Goal: Task Accomplishment & Management: Manage account settings

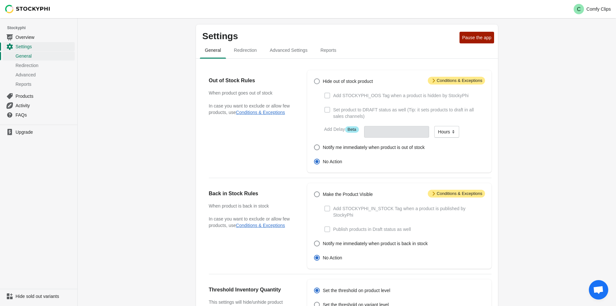
click at [316, 80] on span at bounding box center [317, 81] width 6 height 6
click at [315, 79] on input "Hide out of stock product" at bounding box center [314, 78] width 0 height 0
radio input "true"
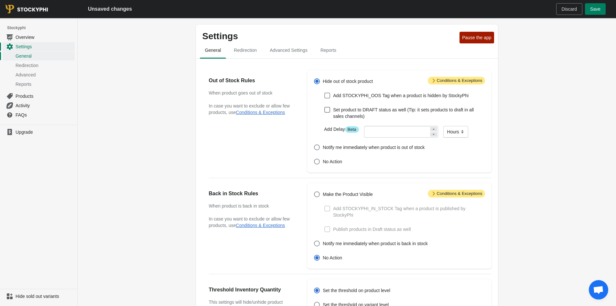
click at [329, 95] on span at bounding box center [328, 96] width 6 height 6
click at [325, 93] on input "Add STOCKYPHI_OOS Tag when a product is hidden by StockyPhi" at bounding box center [325, 93] width 0 height 0
checkbox input "true"
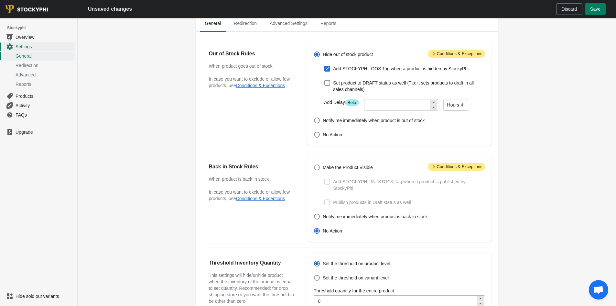
scroll to position [32, 0]
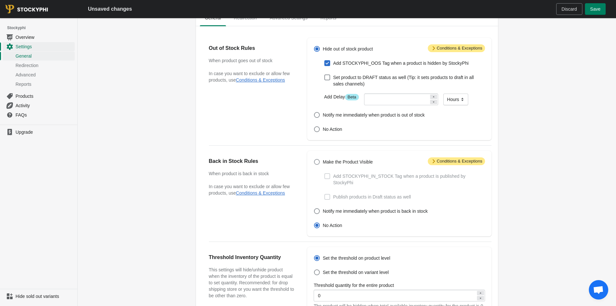
click at [316, 161] on span at bounding box center [317, 162] width 6 height 6
click at [315, 159] on input "Make the Product Visible" at bounding box center [314, 159] width 0 height 0
radio input "true"
click at [327, 175] on span at bounding box center [328, 176] width 6 height 6
click at [325, 173] on input "Add STOCKYPHI_IN_STOCK Tag when a product is published by StockyPhi" at bounding box center [325, 173] width 0 height 0
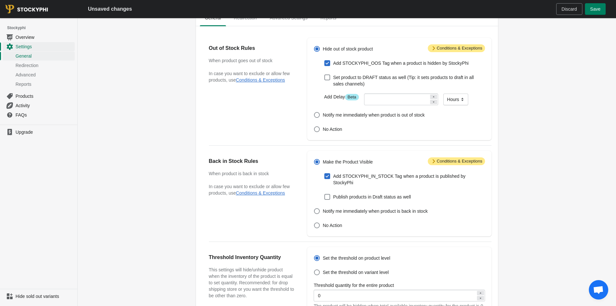
checkbox input "true"
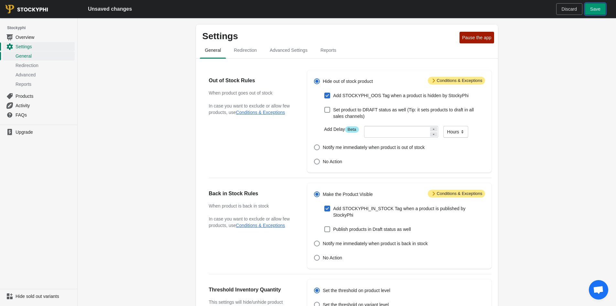
click at [599, 13] on button "Save" at bounding box center [595, 9] width 21 height 12
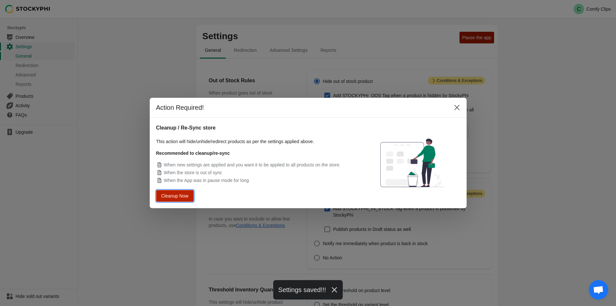
click at [188, 199] on button "Cleanup Now" at bounding box center [175, 196] width 34 height 10
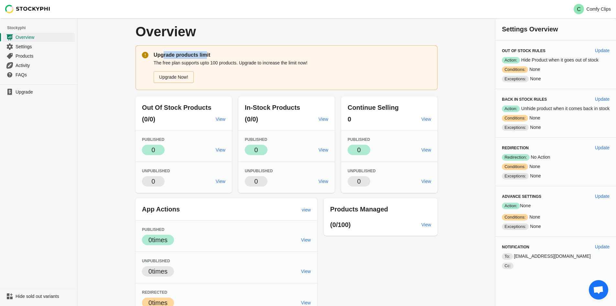
drag, startPoint x: 164, startPoint y: 57, endPoint x: 204, endPoint y: 58, distance: 39.8
click at [203, 57] on p "Upgrade products limit" at bounding box center [293, 55] width 278 height 8
click at [205, 62] on p "The free plan supports upto 100 products. Upgrade to increase the limit now!" at bounding box center [293, 63] width 278 height 6
click at [24, 46] on span "Settings" at bounding box center [45, 46] width 58 height 6
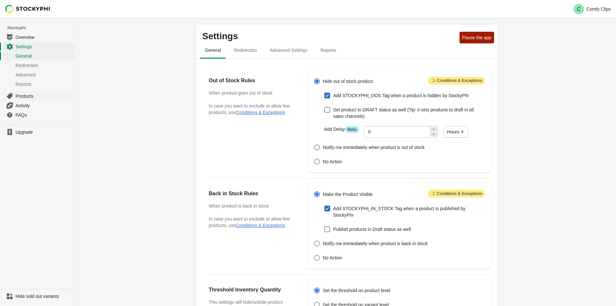
click at [46, 99] on link "Products" at bounding box center [39, 95] width 72 height 9
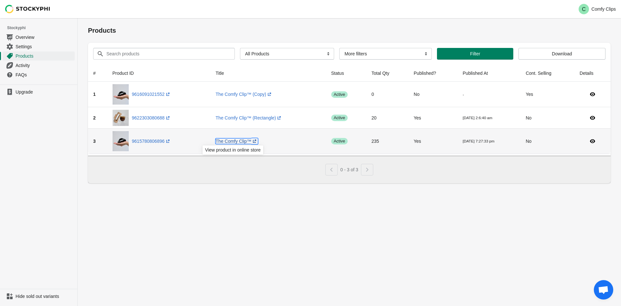
click at [240, 143] on link "The Comfy Clip™ (opens a new window)" at bounding box center [237, 140] width 42 height 5
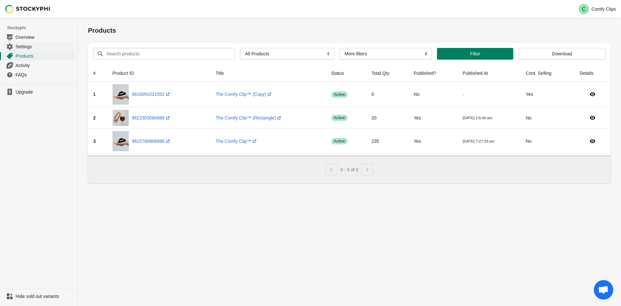
click at [33, 47] on span "Settings" at bounding box center [45, 46] width 58 height 6
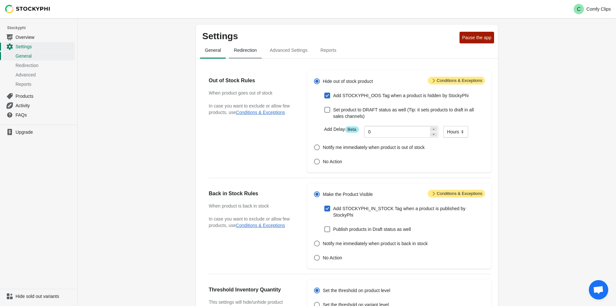
click at [248, 48] on span "Redirection" at bounding box center [245, 50] width 33 height 12
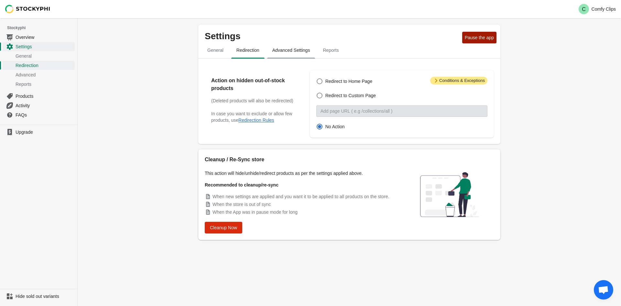
click at [285, 50] on span "Advanced Settings" at bounding box center [291, 50] width 48 height 12
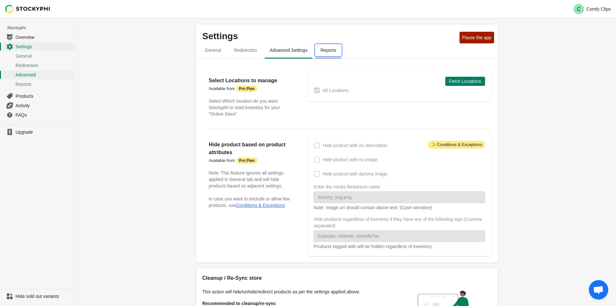
click at [320, 52] on span "Reports" at bounding box center [328, 50] width 26 height 12
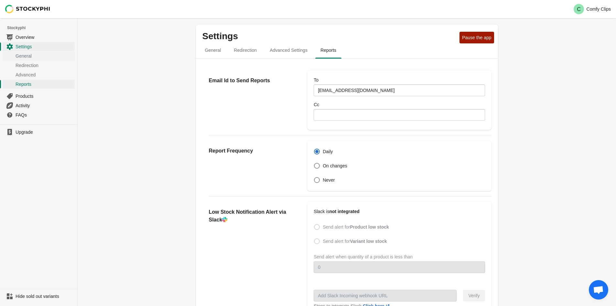
click at [48, 52] on link "General" at bounding box center [39, 55] width 72 height 9
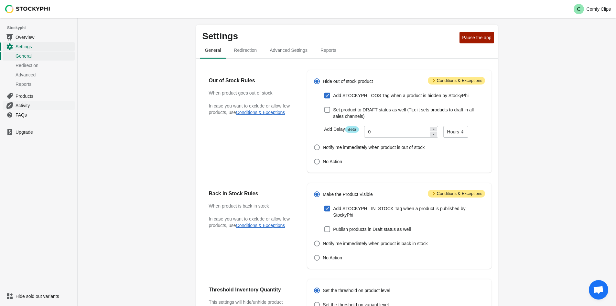
click at [47, 105] on span "Activity" at bounding box center [45, 105] width 58 height 6
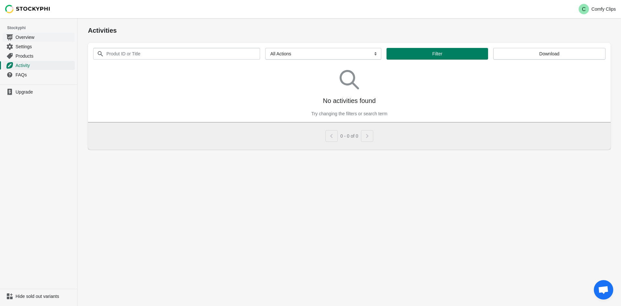
click at [30, 41] on link "Overview" at bounding box center [39, 36] width 72 height 9
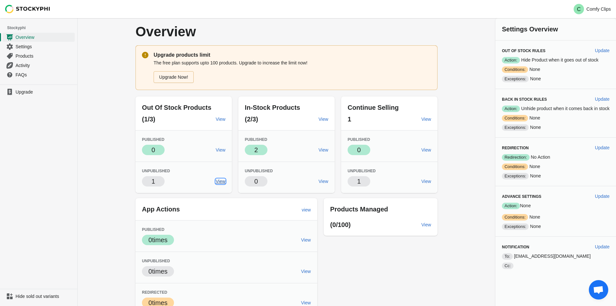
click at [222, 182] on span "View" at bounding box center [221, 181] width 10 height 5
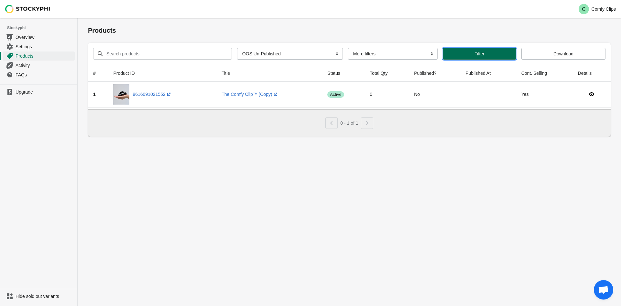
click at [443, 56] on button "Filter" at bounding box center [479, 54] width 73 height 12
click at [20, 39] on span "Overview" at bounding box center [45, 37] width 58 height 6
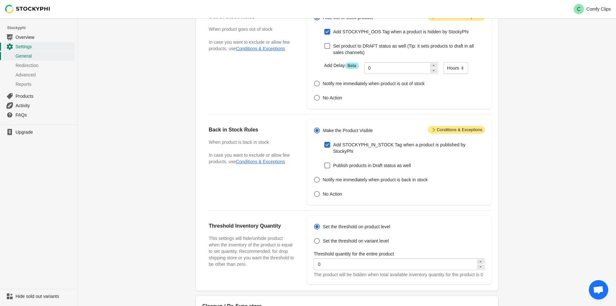
scroll to position [65, 0]
click at [359, 237] on span "Set the threshold on variant level" at bounding box center [356, 240] width 66 height 6
click at [315, 237] on input "Set the threshold on variant level" at bounding box center [314, 237] width 0 height 0
radio input "true"
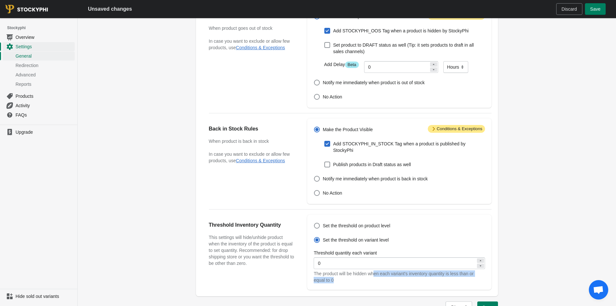
drag, startPoint x: 378, startPoint y: 267, endPoint x: 477, endPoint y: 275, distance: 99.3
click at [477, 275] on div "The product will be hidden when each variant's inventory quantity is less than …" at bounding box center [399, 276] width 171 height 13
click at [475, 275] on div "The product will be hidden when each variant's inventory quantity is less than …" at bounding box center [399, 276] width 171 height 13
click at [473, 275] on div "The product will be hidden when each variant's inventory quantity is less than …" at bounding box center [399, 276] width 171 height 13
click at [360, 270] on div "The product will be hidden when each variant's inventory quantity is less than …" at bounding box center [399, 276] width 171 height 13
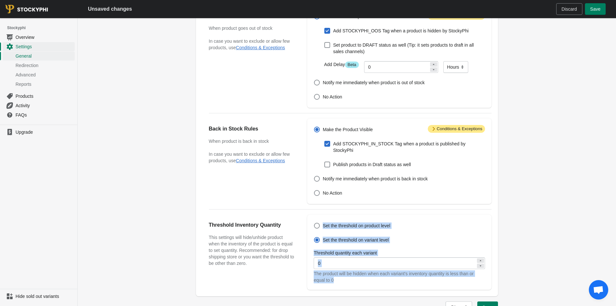
drag, startPoint x: 331, startPoint y: 275, endPoint x: 301, endPoint y: 271, distance: 30.0
click at [301, 271] on div "Threshold Inventory Quantity This settings will hide/unhide product when the in…" at bounding box center [347, 249] width 289 height 80
click at [334, 273] on div "The product will be hidden when each variant's inventory quantity is less than …" at bounding box center [399, 276] width 171 height 13
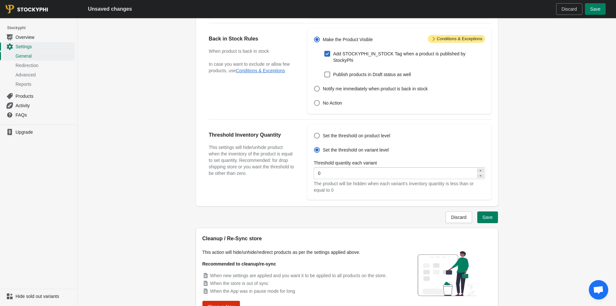
scroll to position [151, 0]
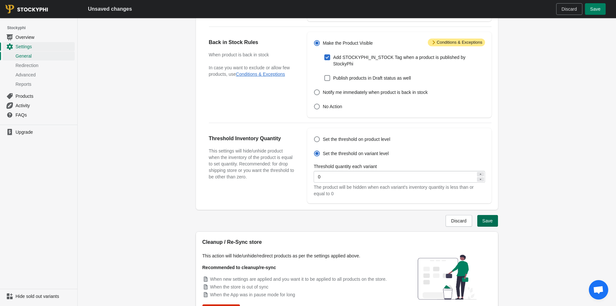
click at [488, 218] on span "Save" at bounding box center [488, 220] width 10 height 5
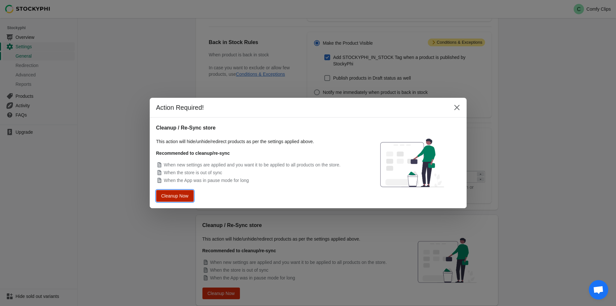
click at [178, 194] on span "Cleanup Now" at bounding box center [174, 196] width 25 height 5
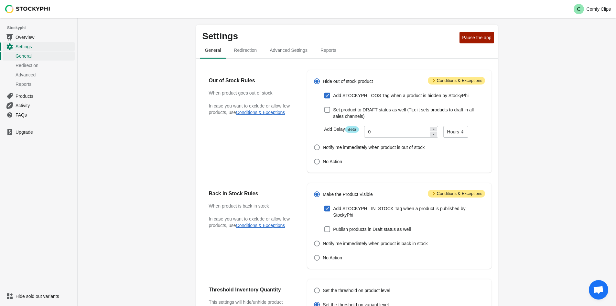
scroll to position [0, 0]
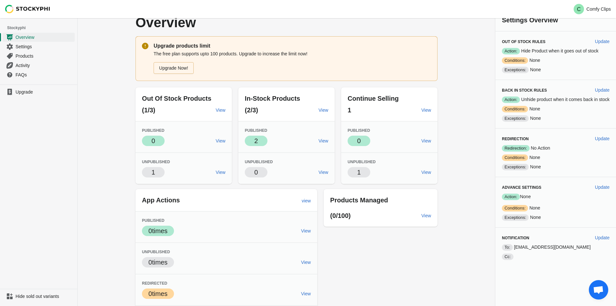
scroll to position [40, 0]
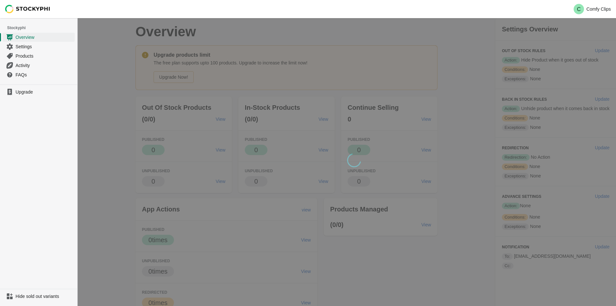
scroll to position [40, 0]
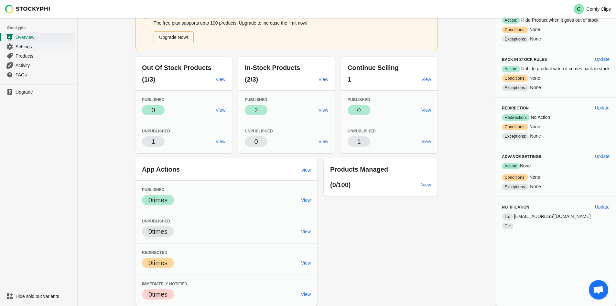
click at [27, 48] on span "Settings" at bounding box center [45, 46] width 58 height 6
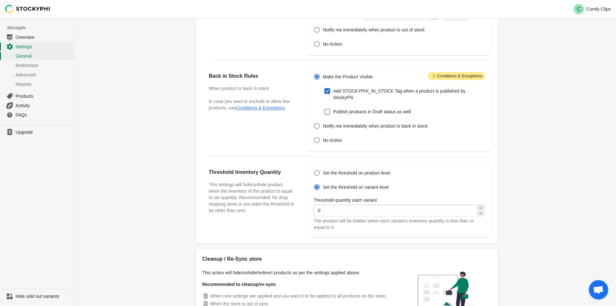
scroll to position [129, 0]
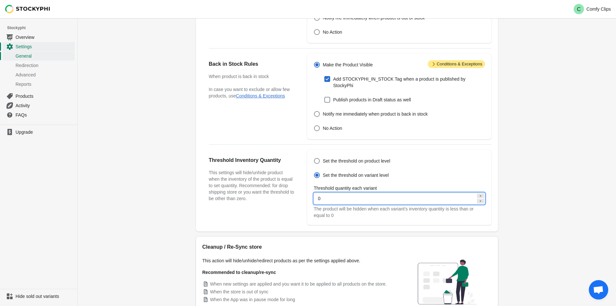
click at [360, 193] on input "0" at bounding box center [395, 199] width 162 height 12
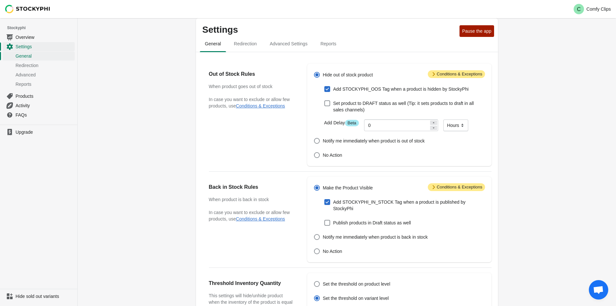
scroll to position [0, 0]
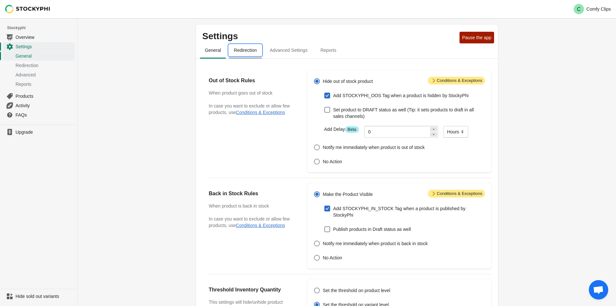
click at [252, 51] on span "Redirection" at bounding box center [245, 50] width 33 height 12
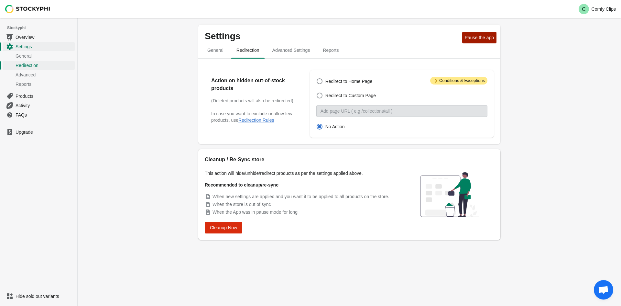
click at [282, 50] on span "Advanced Settings" at bounding box center [291, 50] width 48 height 12
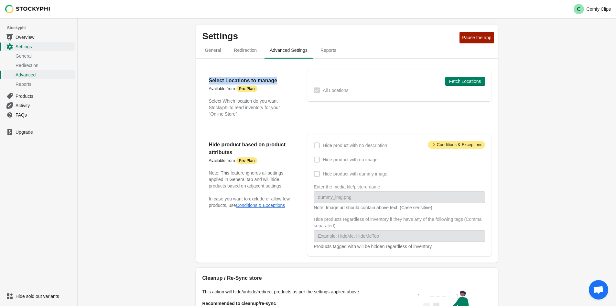
drag, startPoint x: 277, startPoint y: 80, endPoint x: 198, endPoint y: 80, distance: 79.0
click at [198, 80] on div "Select Locations to manage Available from Attention Pro Plan Select Which locat…" at bounding box center [347, 161] width 302 height 204
click at [302, 136] on div "Hide product based on product attributes Available from Attention Pro Plan Note…" at bounding box center [347, 192] width 289 height 127
drag, startPoint x: 283, startPoint y: 160, endPoint x: 206, endPoint y: 146, distance: 77.9
click at [206, 146] on div "Hide product based on product attributes Available from Attention Pro Plan Note…" at bounding box center [347, 192] width 289 height 127
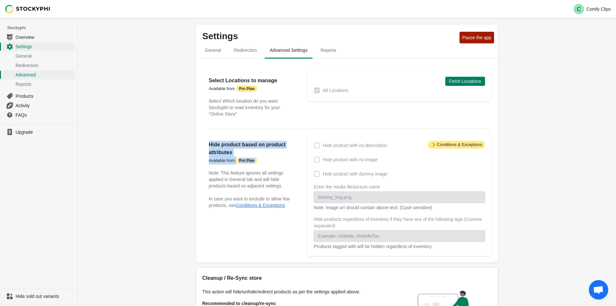
click at [228, 148] on strong "Hide product based on product attributes" at bounding box center [247, 148] width 77 height 13
click at [320, 44] on button "Reports" at bounding box center [328, 50] width 29 height 17
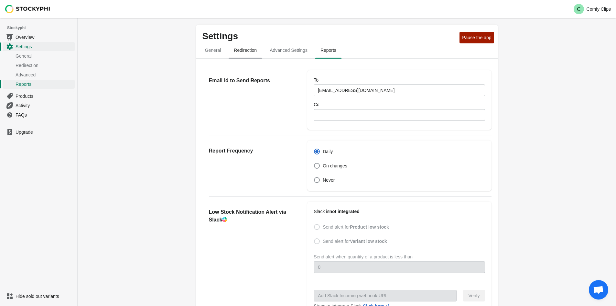
click at [239, 52] on span "Redirection" at bounding box center [245, 50] width 33 height 12
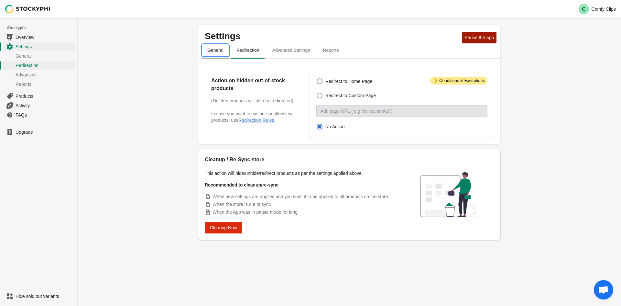
click at [209, 52] on span "General" at bounding box center [215, 50] width 27 height 12
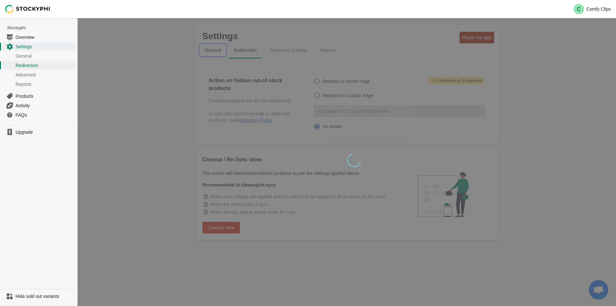
select select "hours"
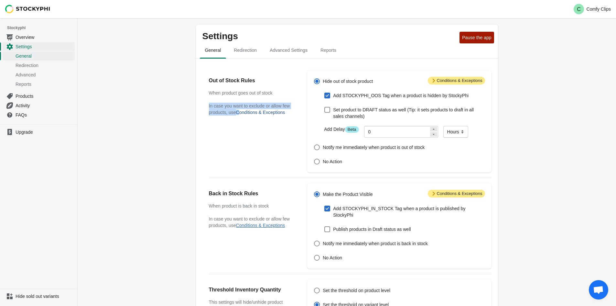
drag, startPoint x: 205, startPoint y: 107, endPoint x: 239, endPoint y: 115, distance: 35.5
click at [239, 115] on div "Out of Stock Rules When product goes out of stock In case you want to exclude o…" at bounding box center [347, 118] width 289 height 107
click at [262, 125] on div "Out of Stock Rules When product goes out of stock In case you want to exclude o…" at bounding box center [255, 121] width 92 height 102
drag, startPoint x: 289, startPoint y: 117, endPoint x: 209, endPoint y: 103, distance: 81.6
click at [209, 103] on div "Out of Stock Rules When product goes out of stock In case you want to exclude o…" at bounding box center [255, 121] width 92 height 102
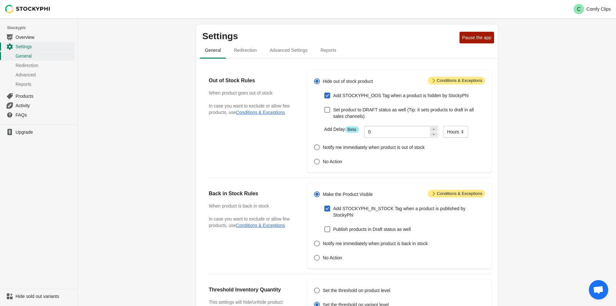
drag, startPoint x: 263, startPoint y: 134, endPoint x: 268, endPoint y: 130, distance: 5.8
click at [263, 134] on div "Out of Stock Rules When product goes out of stock In case you want to exclude o…" at bounding box center [255, 121] width 92 height 102
click at [433, 80] on icon at bounding box center [434, 80] width 6 height 6
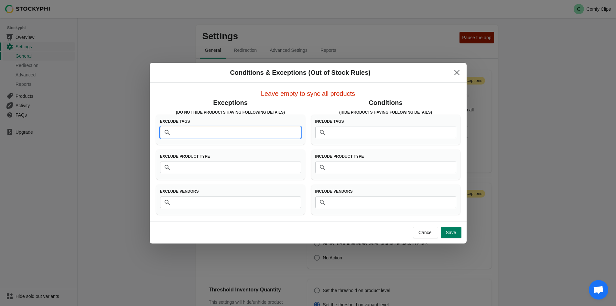
click at [244, 135] on input "Tags" at bounding box center [237, 133] width 128 height 12
click at [254, 165] on input "Product Type" at bounding box center [237, 167] width 128 height 12
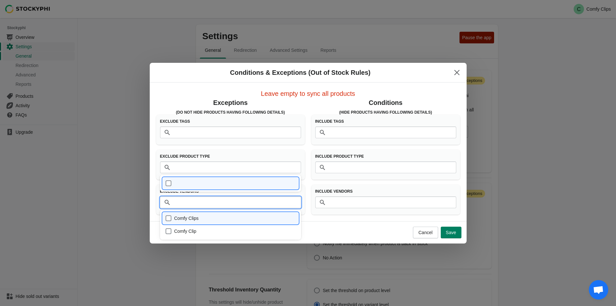
click at [242, 203] on input "Vendors" at bounding box center [237, 202] width 128 height 12
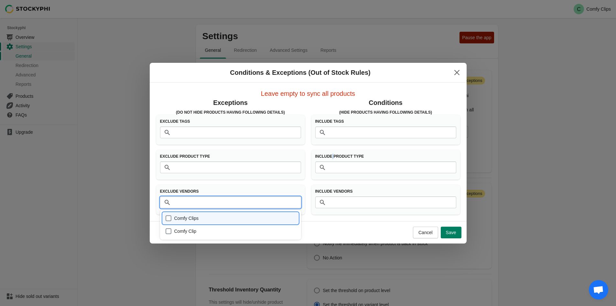
click at [332, 159] on div "Include Product Type" at bounding box center [385, 158] width 141 height 8
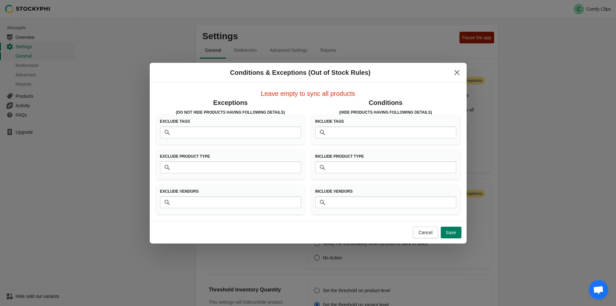
click at [316, 145] on div "Conditions (Hide products having following details) Include Tags Tags Include P…" at bounding box center [386, 156] width 149 height 116
drag, startPoint x: 264, startPoint y: 94, endPoint x: 347, endPoint y: 95, distance: 82.8
click at [347, 95] on span "Leave empty to sync all products" at bounding box center [308, 93] width 94 height 7
click at [351, 92] on span "Leave empty to sync all products" at bounding box center [308, 93] width 94 height 7
click at [282, 114] on h3 "(Do Not Hide products having following details)" at bounding box center [230, 112] width 149 height 5
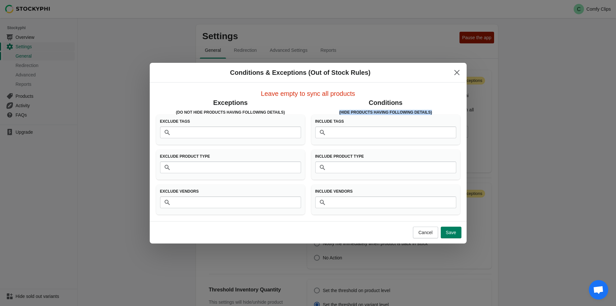
drag, startPoint x: 339, startPoint y: 108, endPoint x: 433, endPoint y: 113, distance: 94.3
click at [433, 113] on div "Conditions (Hide products having following details)" at bounding box center [386, 106] width 149 height 17
click at [440, 110] on h3 "(Hide products having following details)" at bounding box center [386, 112] width 149 height 5
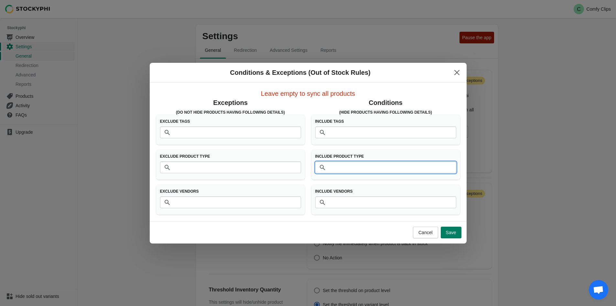
click at [380, 169] on input "Product Type" at bounding box center [392, 167] width 128 height 12
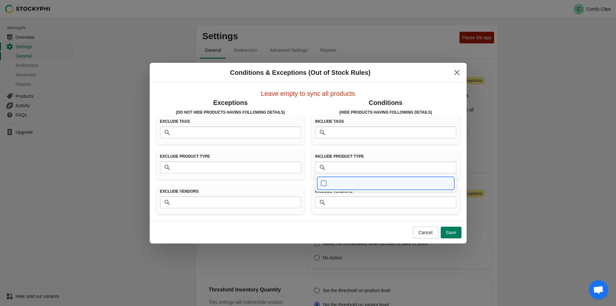
click at [376, 208] on div "Vendors" at bounding box center [385, 203] width 141 height 14
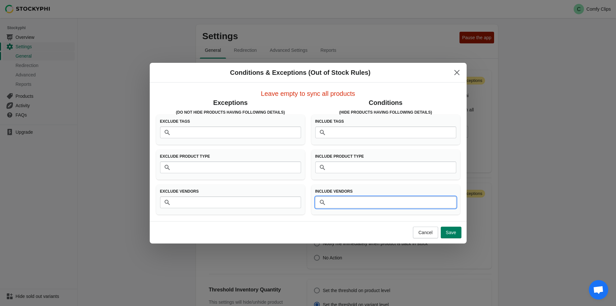
click at [377, 200] on input "Vendors" at bounding box center [392, 202] width 128 height 12
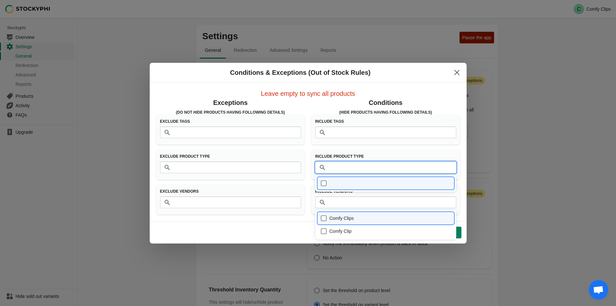
click at [382, 168] on input "Product Type" at bounding box center [392, 167] width 128 height 12
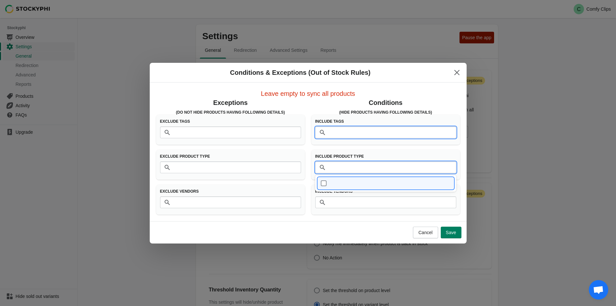
click at [397, 136] on input "Tags" at bounding box center [392, 133] width 128 height 12
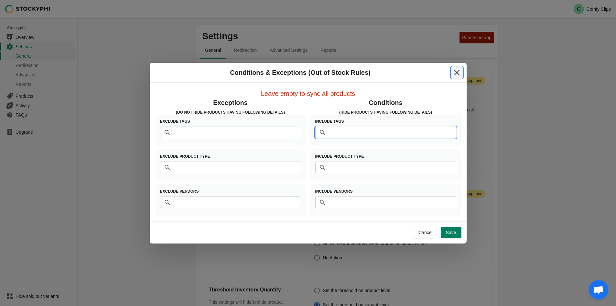
click at [456, 75] on icon "Close" at bounding box center [457, 72] width 6 height 6
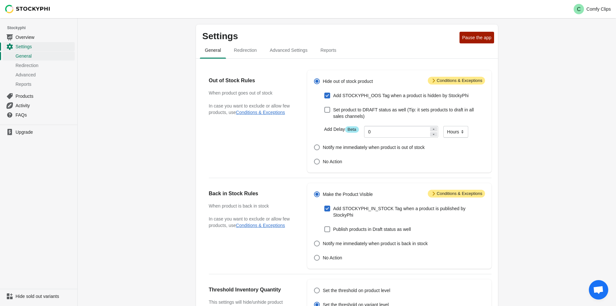
click at [438, 194] on span "Attention Conditions & Exceptions" at bounding box center [456, 194] width 57 height 8
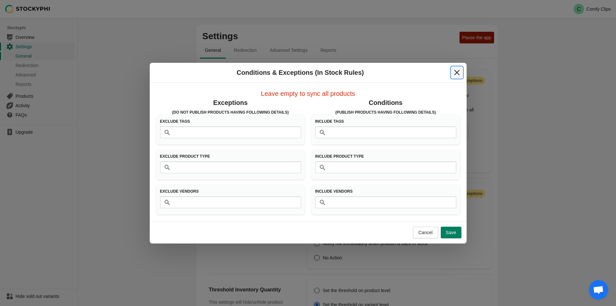
click at [451, 73] on button "Close" at bounding box center [457, 73] width 12 height 12
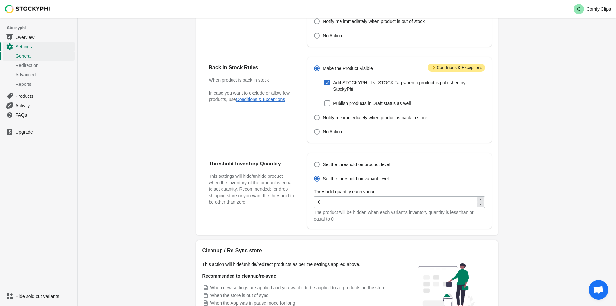
scroll to position [129, 0]
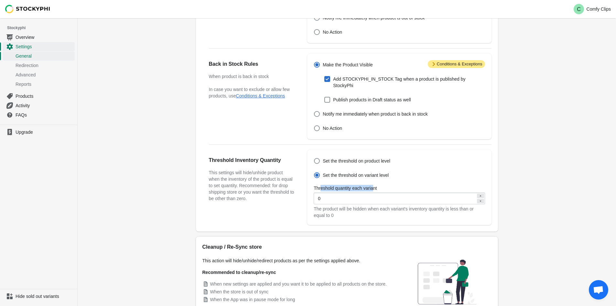
drag, startPoint x: 320, startPoint y: 184, endPoint x: 373, endPoint y: 183, distance: 53.4
click at [373, 185] on label "Threshold quantity each variant" at bounding box center [345, 188] width 63 height 6
click at [374, 185] on label "Threshold quantity each variant" at bounding box center [345, 188] width 63 height 6
click at [374, 193] on input "0" at bounding box center [395, 199] width 162 height 12
click at [375, 185] on label "Threshold quantity each variant" at bounding box center [345, 188] width 63 height 6
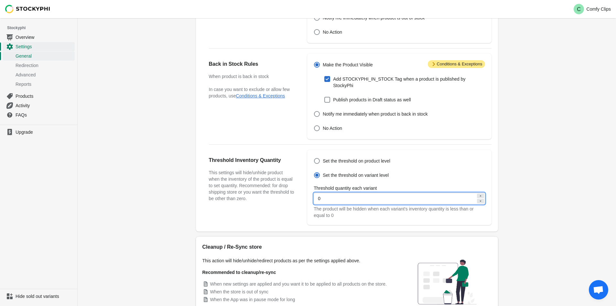
click at [375, 193] on input "0" at bounding box center [395, 199] width 162 height 12
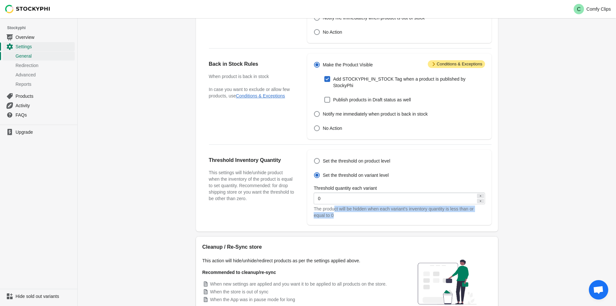
drag, startPoint x: 335, startPoint y: 204, endPoint x: 450, endPoint y: 206, distance: 115.9
click at [450, 206] on div "The product will be hidden when each variant's inventory quantity is less than …" at bounding box center [399, 211] width 171 height 13
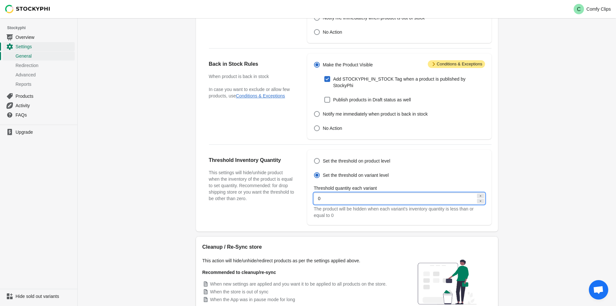
click at [423, 193] on input "0" at bounding box center [395, 199] width 162 height 12
drag, startPoint x: 423, startPoint y: 193, endPoint x: 301, endPoint y: 201, distance: 121.6
click at [301, 201] on div "Threshold Inventory Quantity This settings will hide/unhide product when the in…" at bounding box center [347, 185] width 289 height 80
click at [482, 194] on div at bounding box center [480, 196] width 7 height 5
type input "1"
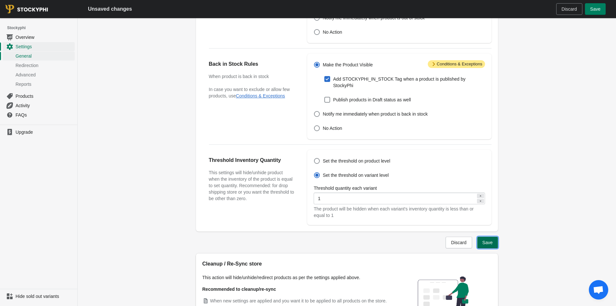
click at [488, 237] on button "Save" at bounding box center [488, 243] width 21 height 12
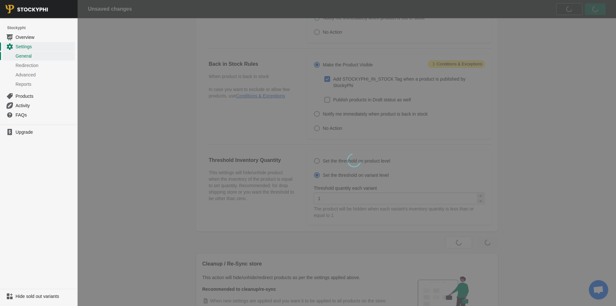
scroll to position [0, 0]
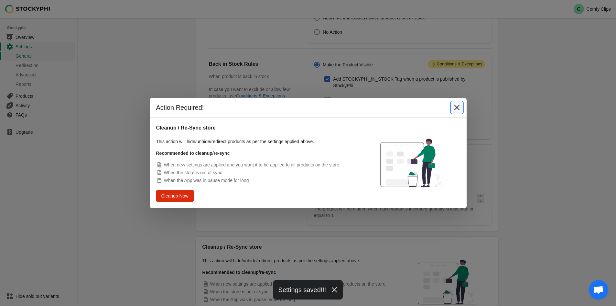
click at [456, 105] on icon "Close" at bounding box center [457, 107] width 6 height 6
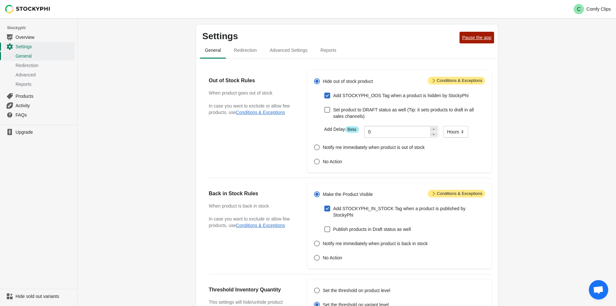
click at [492, 37] on button "Pause the app" at bounding box center [477, 38] width 34 height 12
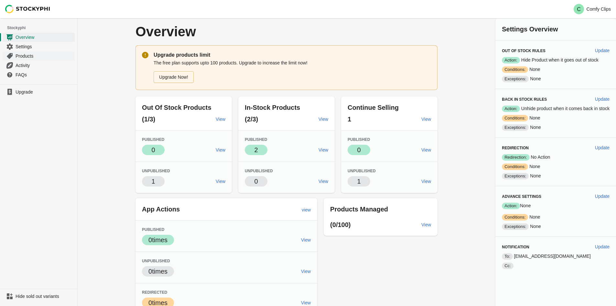
click at [33, 51] on link "Products" at bounding box center [39, 55] width 72 height 9
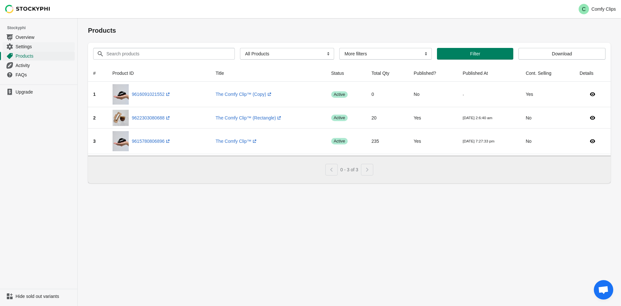
click at [32, 45] on span "Settings" at bounding box center [45, 46] width 58 height 6
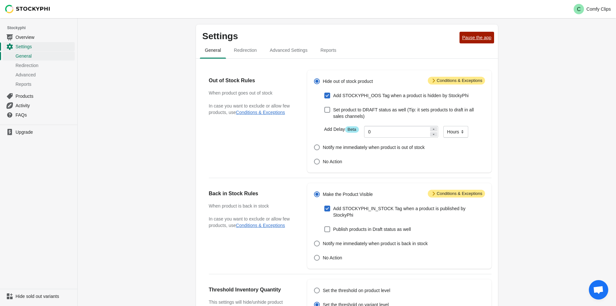
click at [483, 40] on span "Pause the app" at bounding box center [476, 37] width 29 height 5
click at [469, 40] on span "Resume the app" at bounding box center [475, 37] width 33 height 5
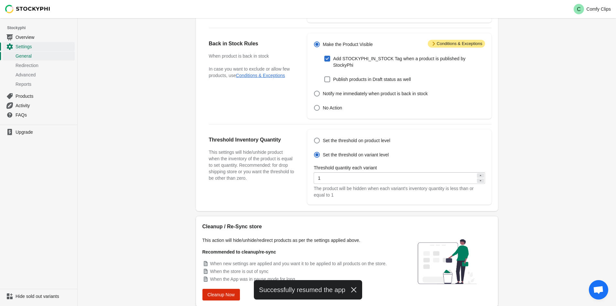
scroll to position [167, 0]
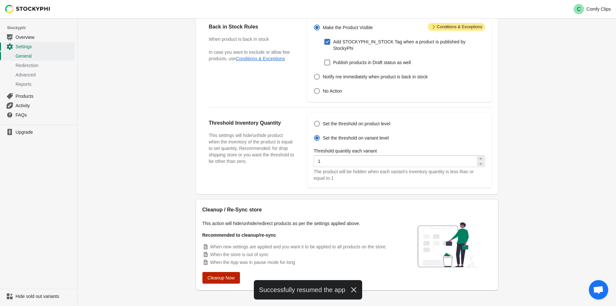
click at [240, 272] on div "Cleanup Now" at bounding box center [300, 278] width 194 height 12
click at [238, 272] on button "Cleanup Now" at bounding box center [222, 278] width 38 height 12
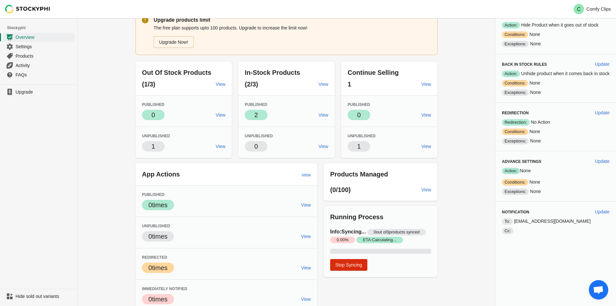
scroll to position [40, 0]
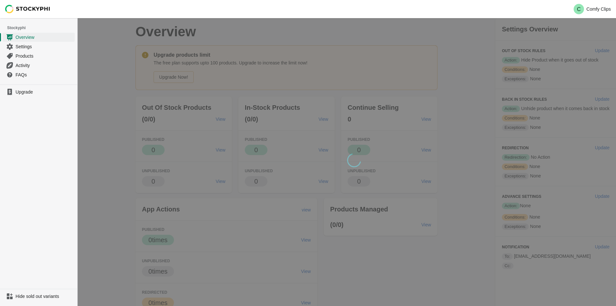
scroll to position [40, 0]
